Goal: Information Seeking & Learning: Learn about a topic

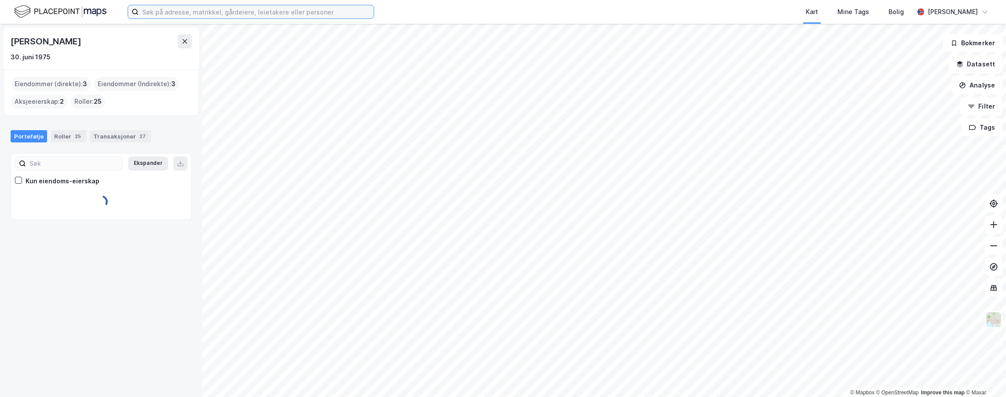
click at [304, 16] on input at bounding box center [256, 11] width 235 height 13
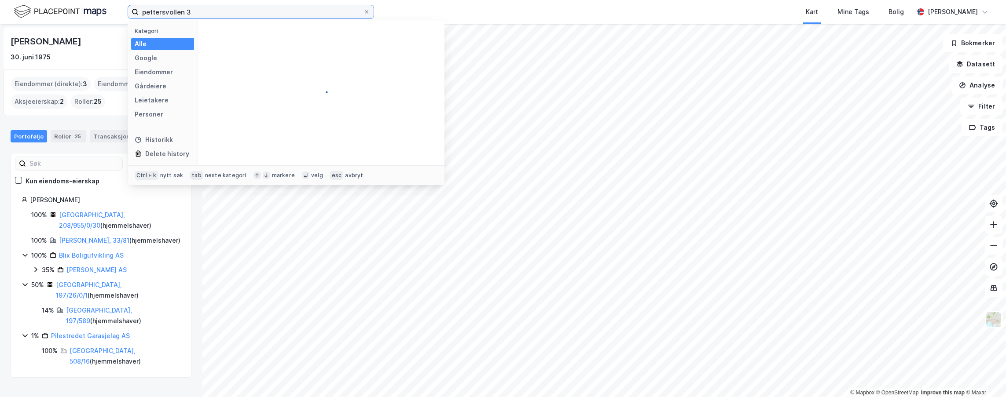
type input "pettersvollen 3"
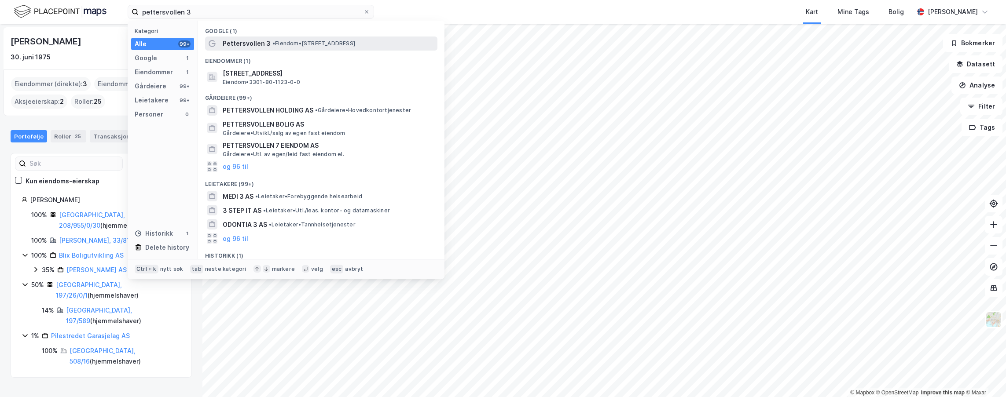
click at [274, 37] on div "Pettersvollen 3 • Eiendom • [STREET_ADDRESS]" at bounding box center [321, 44] width 232 height 14
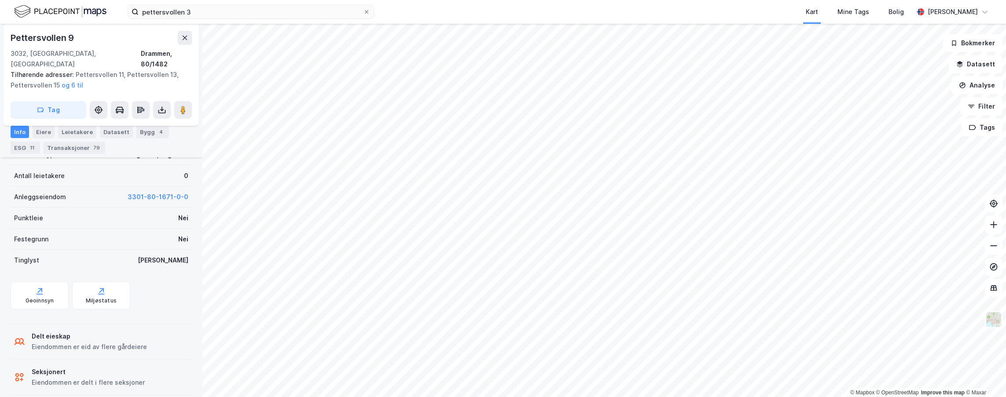
scroll to position [276, 0]
click at [39, 296] on div "Geoinnsyn" at bounding box center [40, 299] width 29 height 7
click at [34, 132] on div "Eiere" at bounding box center [44, 132] width 22 height 12
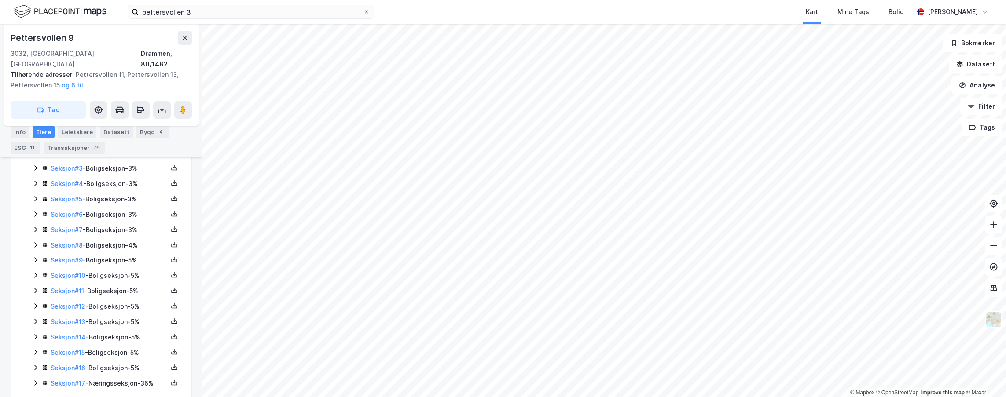
scroll to position [276, 0]
click at [88, 134] on div "Leietakere" at bounding box center [77, 132] width 38 height 12
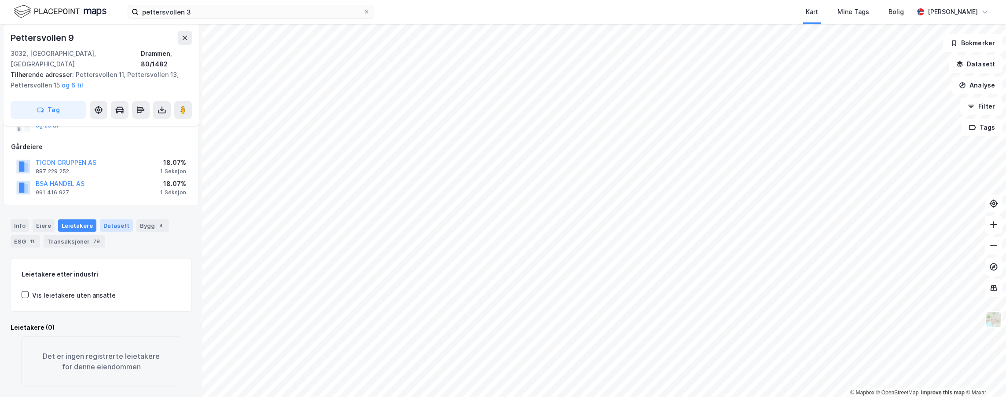
click at [117, 220] on div "Datasett" at bounding box center [116, 225] width 33 height 12
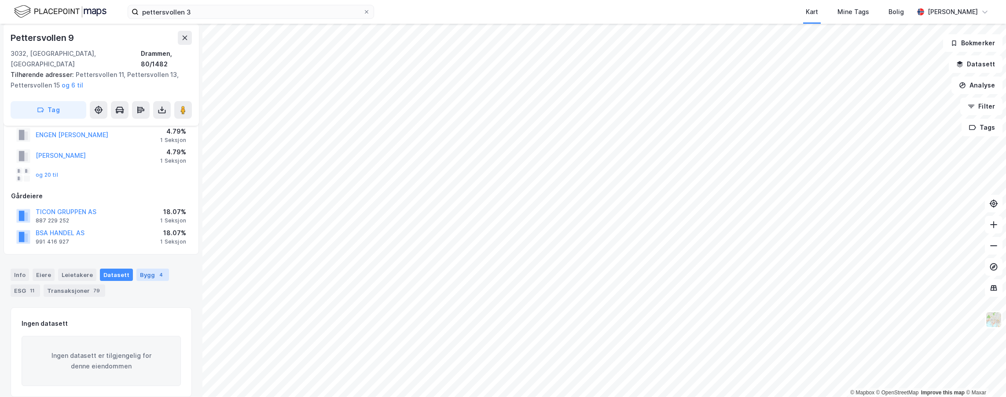
click at [146, 269] on div "Bygg 4" at bounding box center [152, 275] width 33 height 12
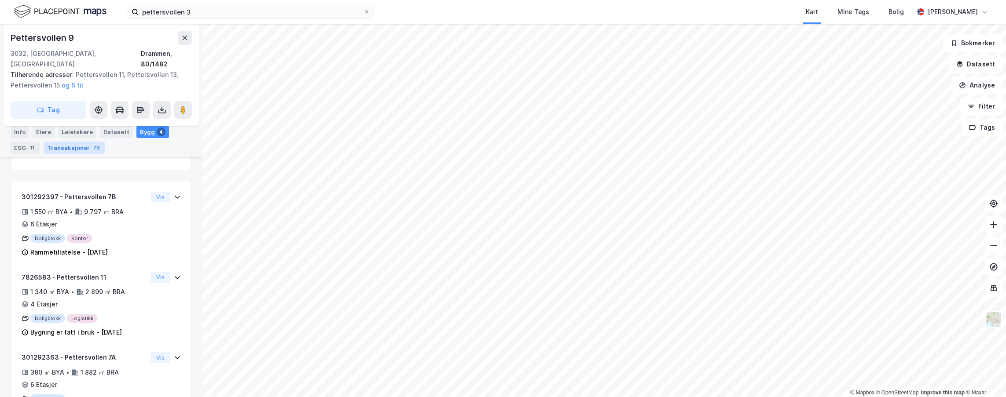
click at [46, 151] on div "Transaksjoner 79" at bounding box center [75, 148] width 62 height 12
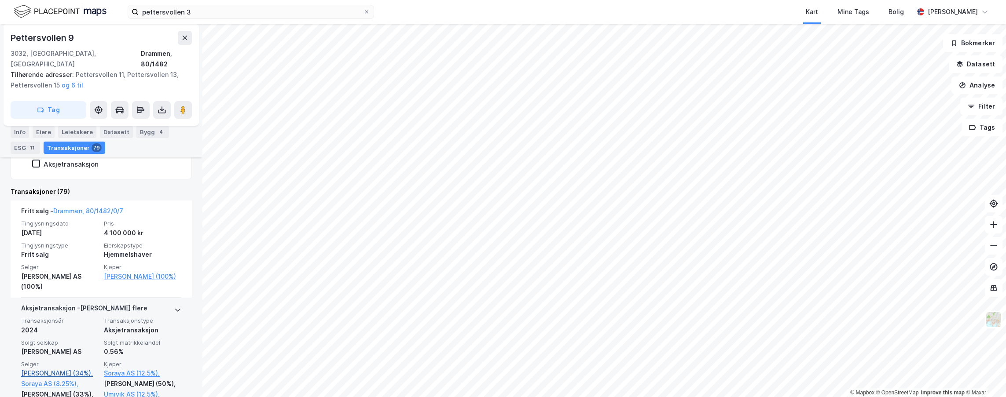
scroll to position [276, 0]
